Goal: Information Seeking & Learning: Learn about a topic

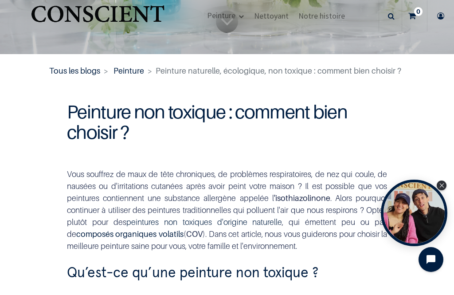
scroll to position [252, 0]
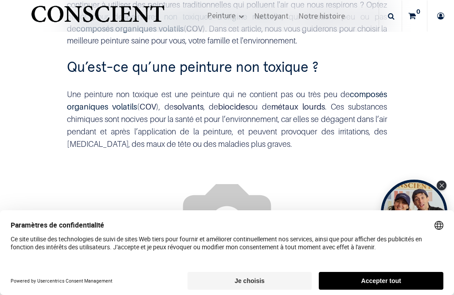
click at [364, 238] on div "Paramètres de confidentialité Ce site utilise des technologies de suivi de site…" at bounding box center [227, 236] width 432 height 30
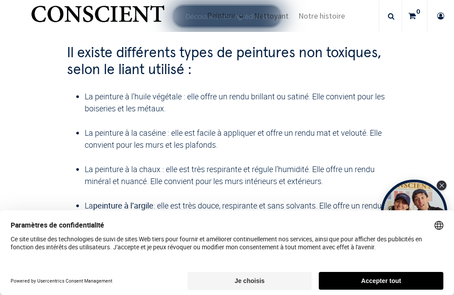
scroll to position [846, 0]
click at [233, 26] on link "Découvrez nos ingrédients" at bounding box center [227, 16] width 109 height 20
click at [254, 26] on link "Découvrez nos ingrédients" at bounding box center [227, 16] width 109 height 20
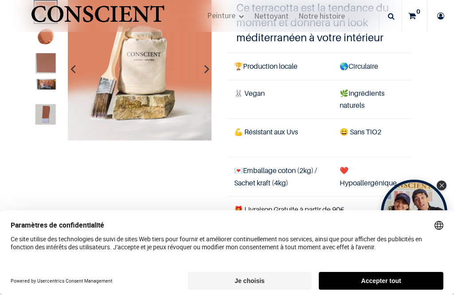
scroll to position [148, 0]
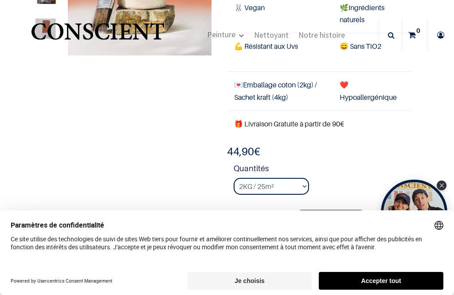
scroll to position [131, 0]
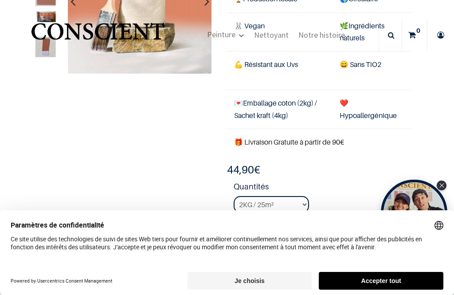
scroll to position [113, 0]
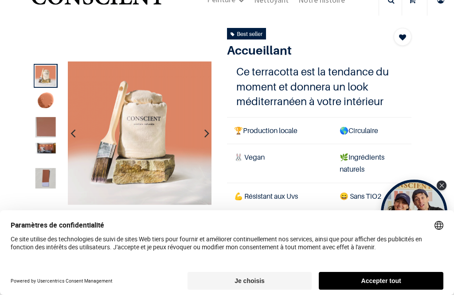
scroll to position [35, 0]
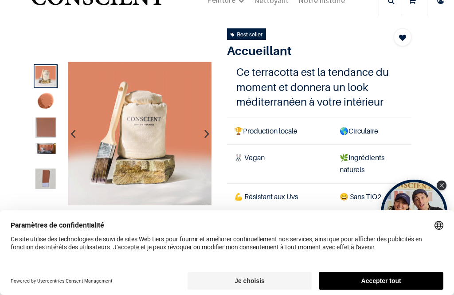
click at [210, 134] on button "button" at bounding box center [207, 133] width 14 height 33
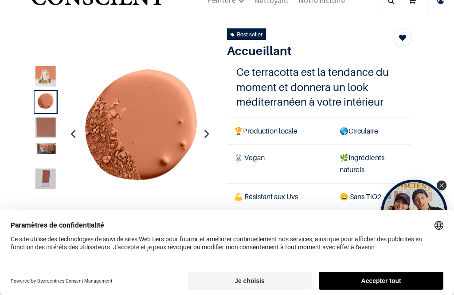
click at [212, 134] on button "button" at bounding box center [207, 133] width 14 height 33
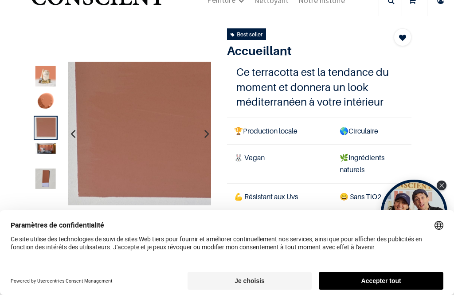
click at [212, 139] on button "button" at bounding box center [207, 133] width 14 height 33
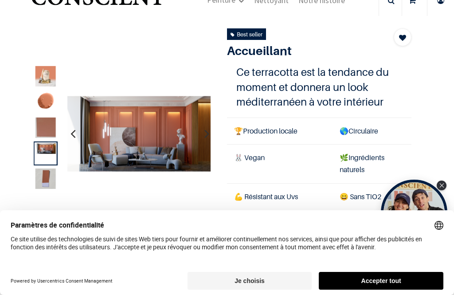
click at [212, 137] on button "button" at bounding box center [207, 133] width 14 height 33
click at [214, 181] on img at bounding box center [286, 134] width 144 height 144
click at [210, 131] on button "button" at bounding box center [207, 133] width 14 height 33
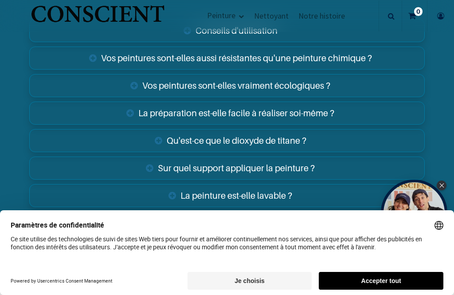
scroll to position [1460, 0]
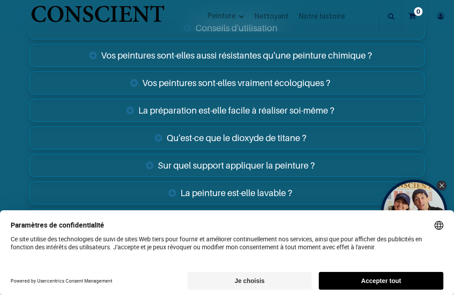
click at [367, 44] on link "Vos peintures sont-elles aussi résistantes qu'une peinture chimique ?" at bounding box center [226, 55] width 395 height 23
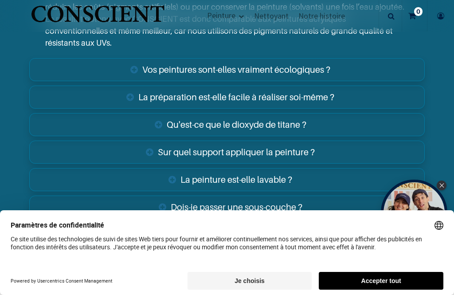
scroll to position [1568, 0]
click at [350, 58] on link "Vos peintures sont-elles vraiment écologiques ?" at bounding box center [226, 69] width 395 height 23
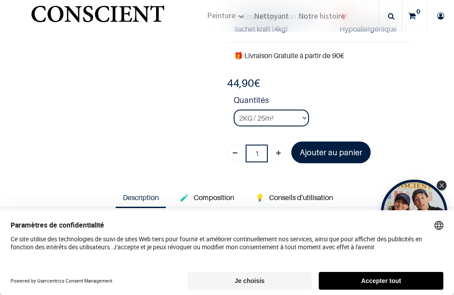
scroll to position [202, 0]
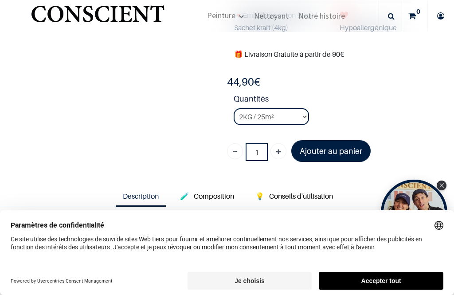
click at [247, 18] on link "Peinture" at bounding box center [225, 16] width 47 height 32
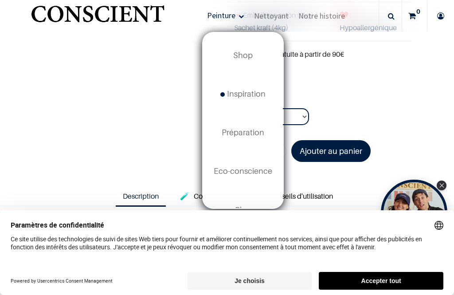
click at [245, 57] on span "Shop" at bounding box center [242, 55] width 19 height 9
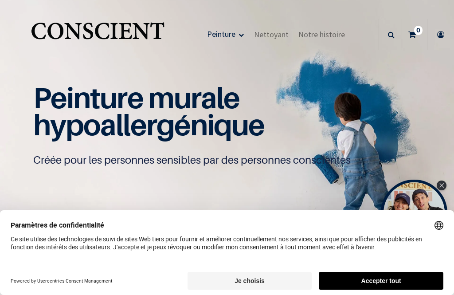
click at [444, 185] on icon "Close Tolstoy widget" at bounding box center [441, 185] width 5 height 4
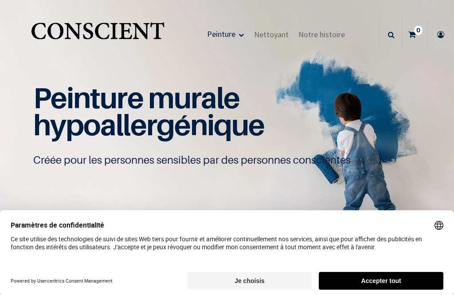
click at [254, 276] on button "Je choisis" at bounding box center [249, 281] width 125 height 18
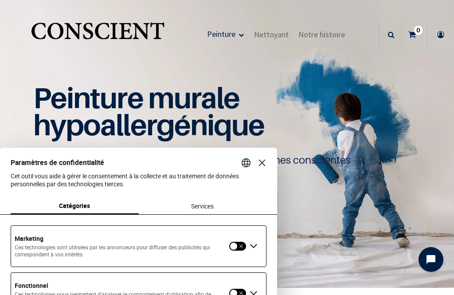
click at [242, 241] on button "button" at bounding box center [238, 246] width 18 height 10
click at [241, 288] on button "button" at bounding box center [238, 293] width 18 height 10
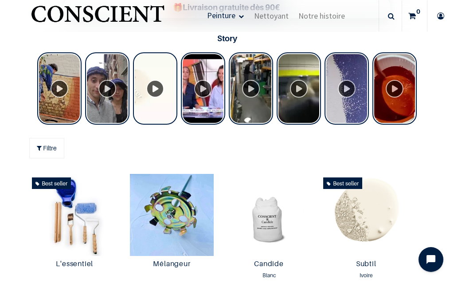
scroll to position [339, 0]
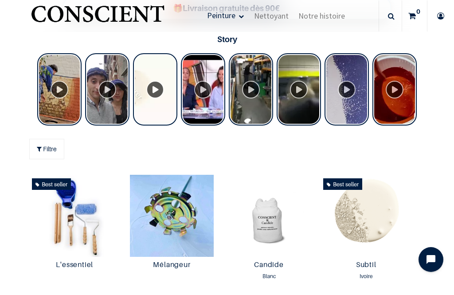
click at [162, 91] on div "Tolstoy Stories" at bounding box center [155, 89] width 44 height 72
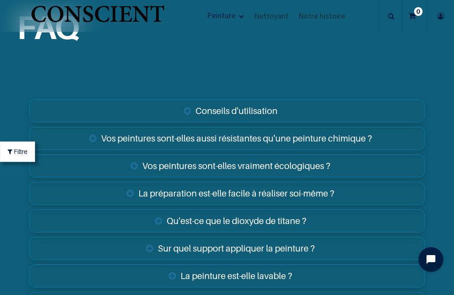
scroll to position [2723, 0]
click at [309, 239] on link "Sur quel support appliquer la peinture ?" at bounding box center [226, 248] width 395 height 23
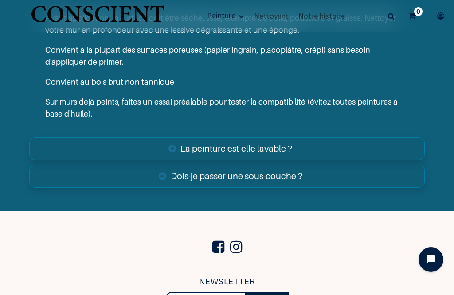
scroll to position [3012, 0]
click at [207, 167] on link "Dois-je passer une sous-couche ?" at bounding box center [226, 175] width 395 height 23
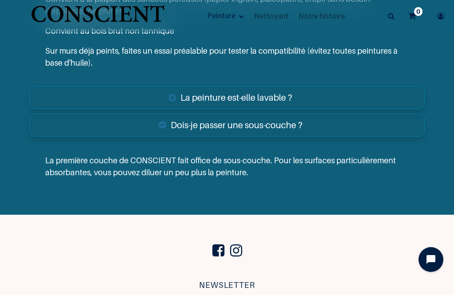
scroll to position [3063, 0]
click at [176, 86] on link "La peinture est-elle lavable ?" at bounding box center [226, 97] width 395 height 23
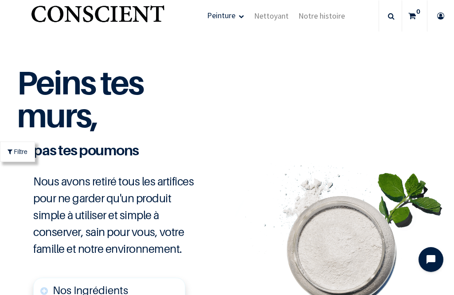
scroll to position [1687, 0]
